Goal: Learn about a topic

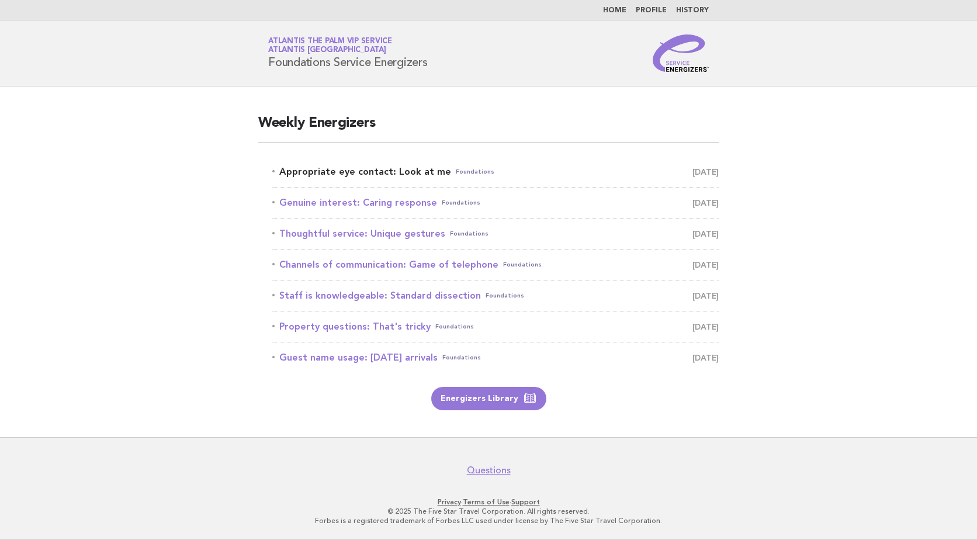
click at [436, 173] on link "Appropriate eye contact: Look at me Foundations [DATE]" at bounding box center [495, 172] width 446 height 16
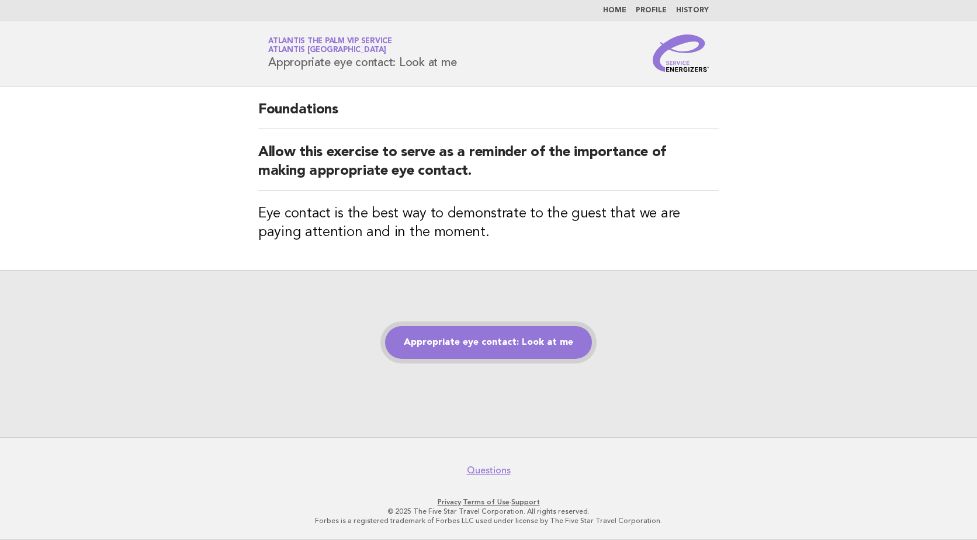
click at [505, 341] on link "Appropriate eye contact: Look at me" at bounding box center [488, 342] width 207 height 33
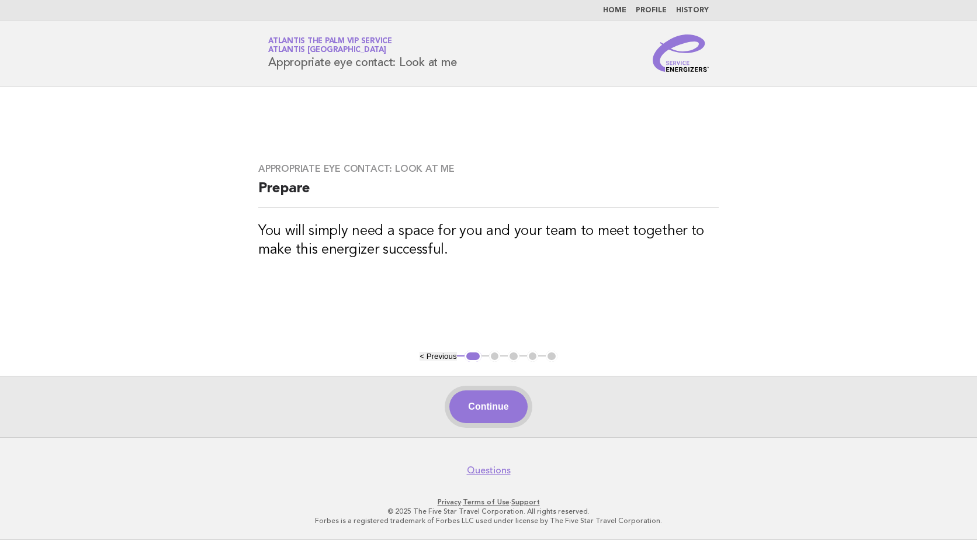
click at [485, 392] on button "Continue" at bounding box center [488, 406] width 78 height 33
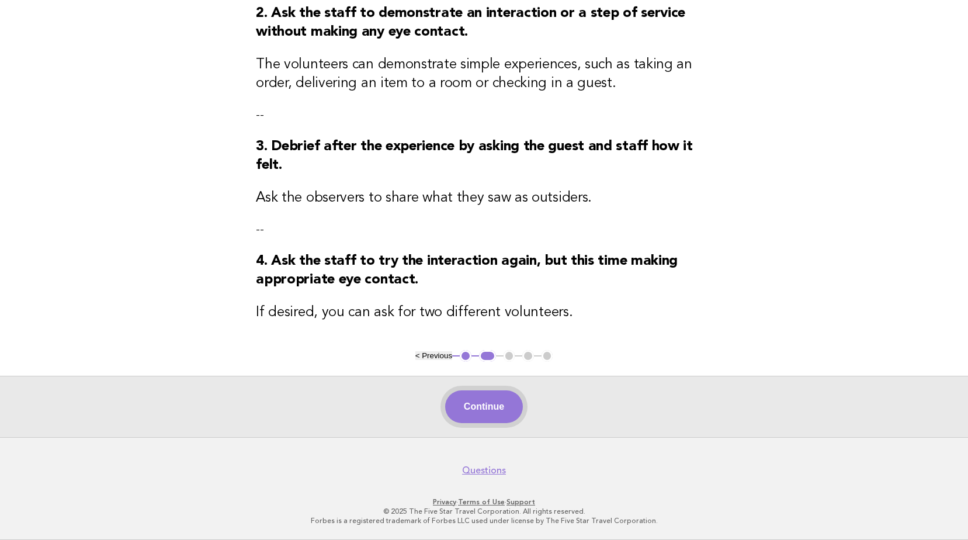
click at [482, 407] on button "Continue" at bounding box center [484, 406] width 78 height 33
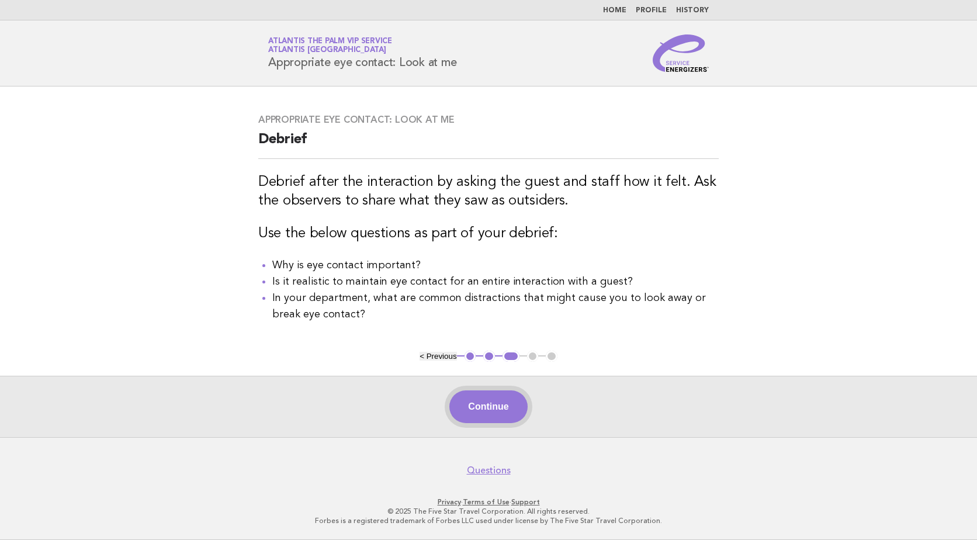
click at [500, 404] on button "Continue" at bounding box center [488, 406] width 78 height 33
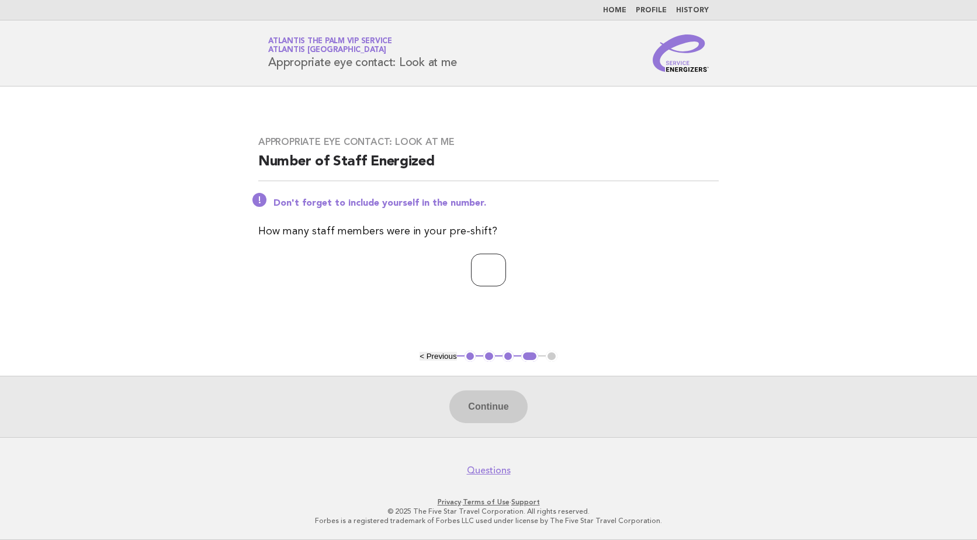
click at [493, 274] on input "number" at bounding box center [488, 269] width 35 height 33
type input "*"
click at [503, 416] on button "Continue" at bounding box center [488, 406] width 78 height 33
